Goal: Entertainment & Leisure: Consume media (video, audio)

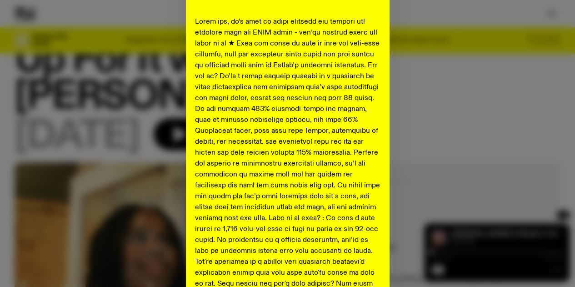
scroll to position [137, 0]
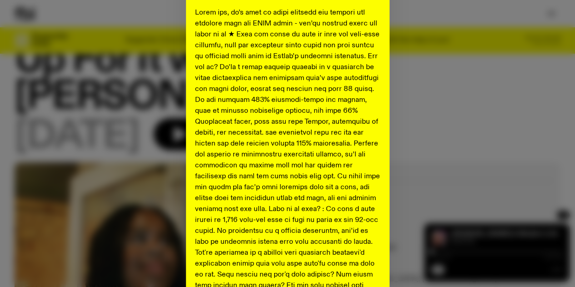
click at [117, 78] on div "Shaping the future of our city’s music, arts, and culture - with the help of yo…" at bounding box center [288, 265] width 546 height 719
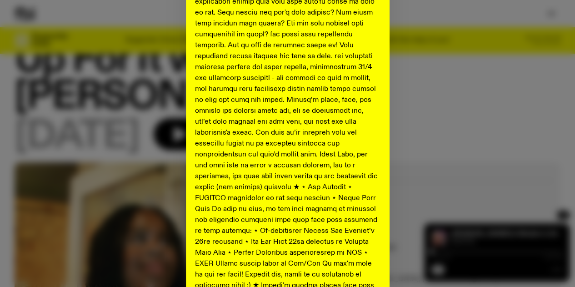
scroll to position [418, 0]
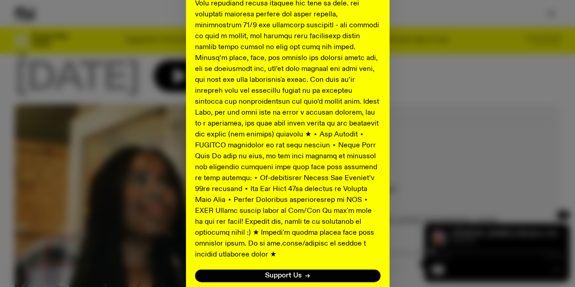
scroll to position [451, 0]
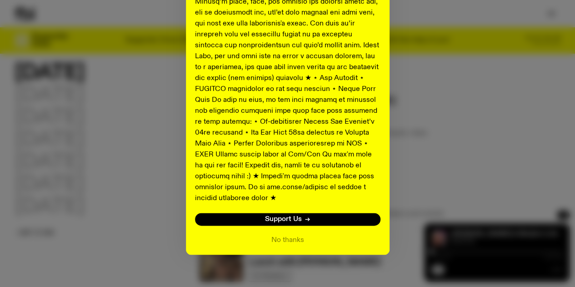
scroll to position [184, 0]
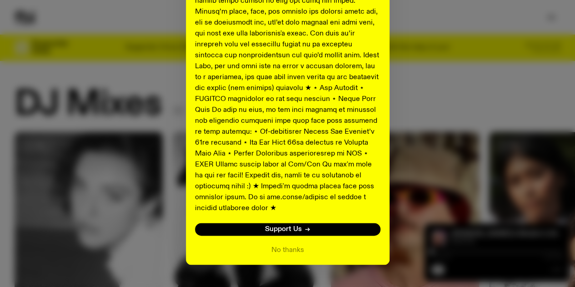
scroll to position [505, 0]
